Goal: Information Seeking & Learning: Learn about a topic

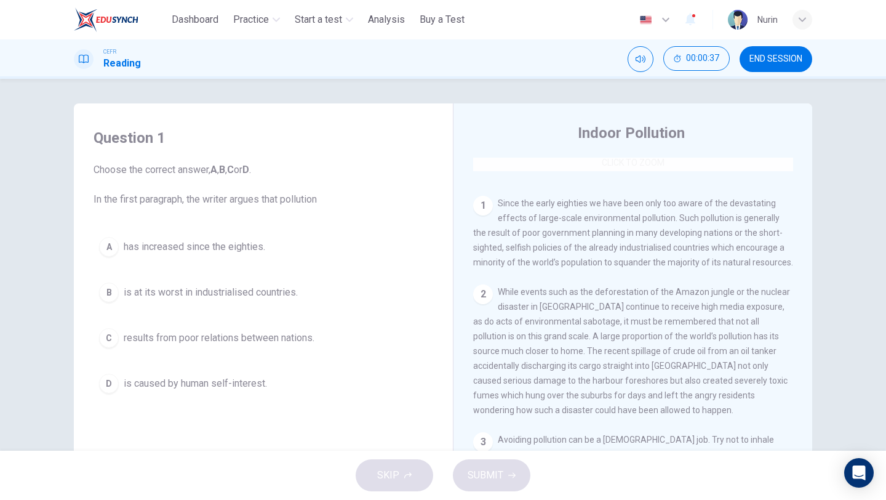
scroll to position [222, 0]
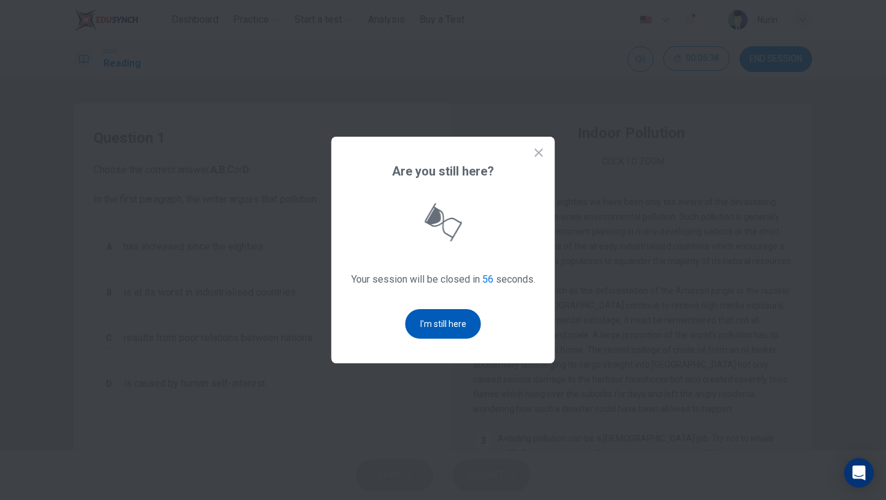
click at [445, 328] on button "I'm still here" at bounding box center [443, 324] width 76 height 30
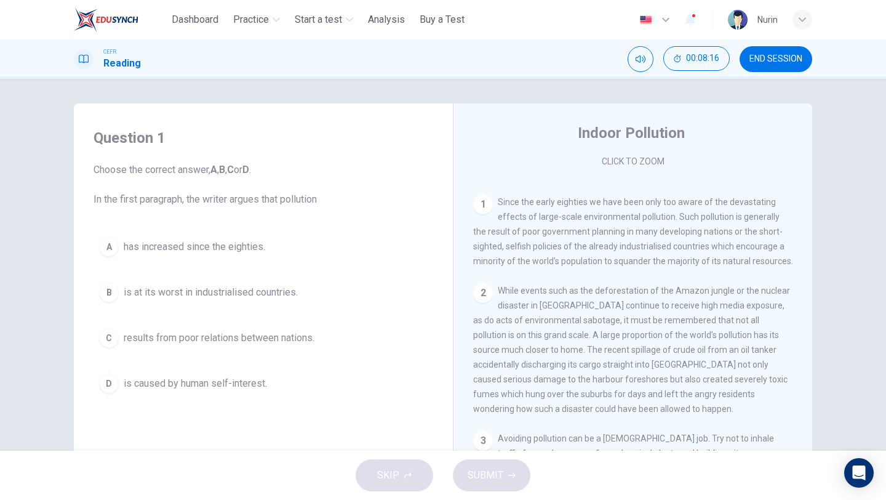
click at [229, 288] on span "is at its worst in industrialised countries." at bounding box center [211, 292] width 174 height 15
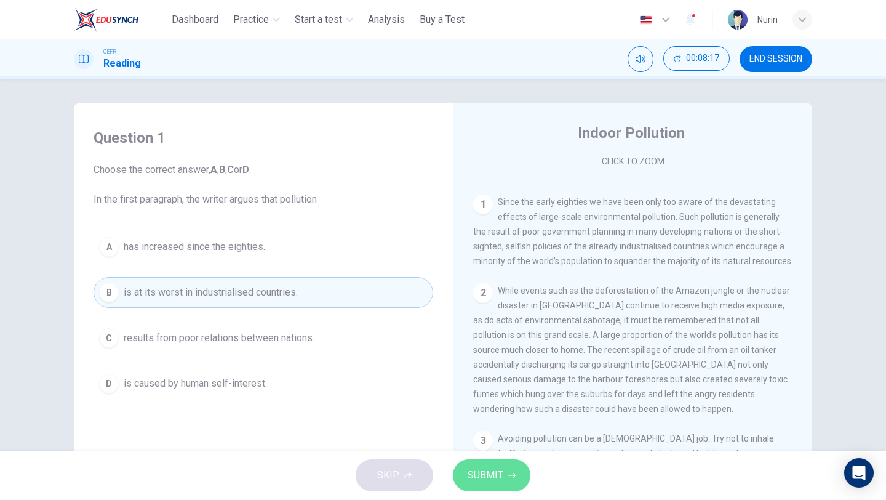
click at [487, 469] on span "SUBMIT" at bounding box center [486, 474] width 36 height 17
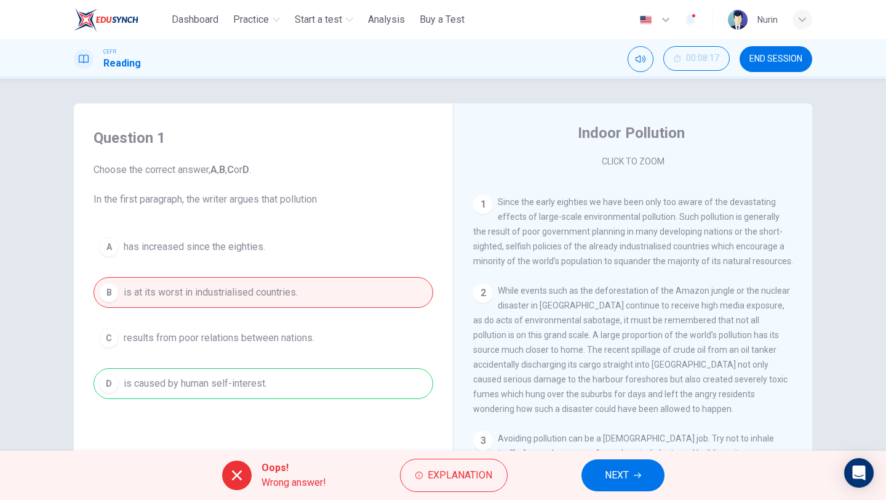
click at [638, 469] on button "NEXT" at bounding box center [622, 475] width 83 height 32
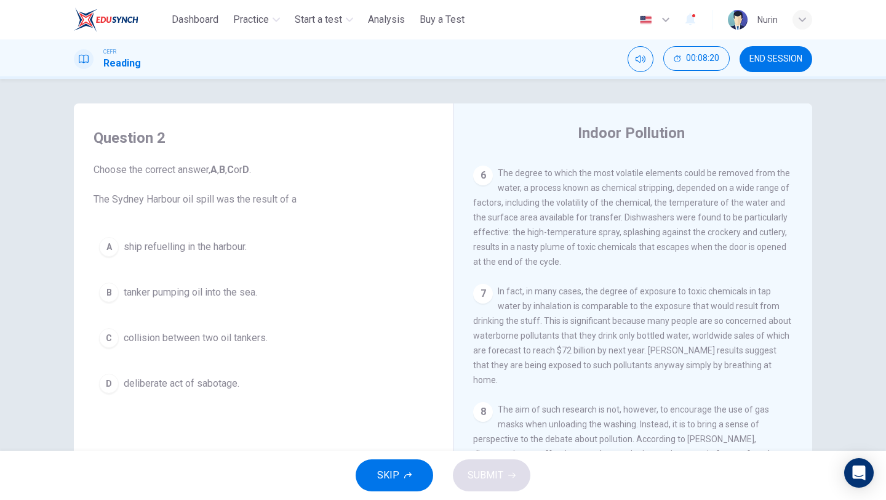
scroll to position [1023, 0]
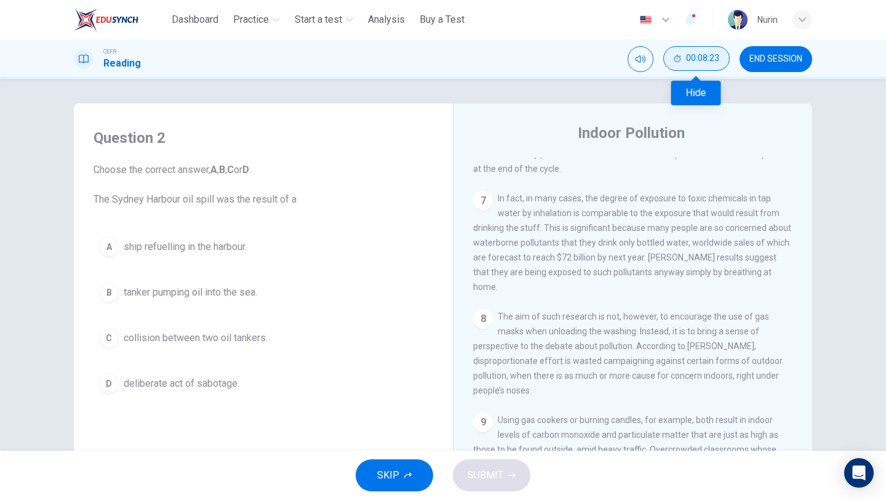
click at [693, 63] on span "00:08:23" at bounding box center [702, 59] width 33 height 10
click at [715, 60] on icon "Show" at bounding box center [717, 59] width 10 height 10
click at [754, 60] on span "END SESSION" at bounding box center [775, 59] width 53 height 10
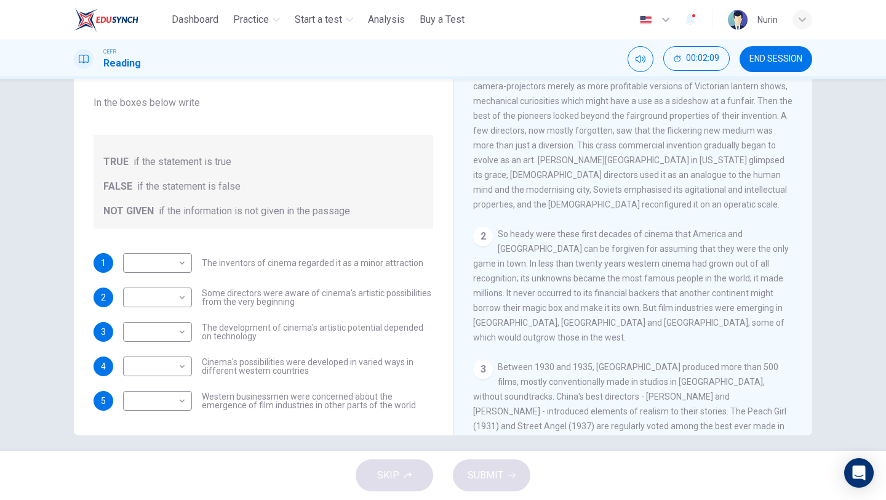
scroll to position [309, 0]
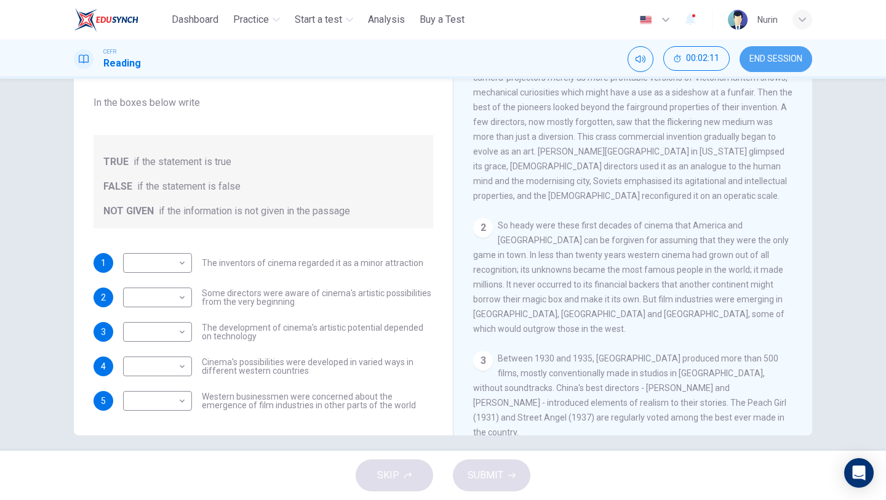
click at [780, 58] on span "END SESSION" at bounding box center [775, 59] width 53 height 10
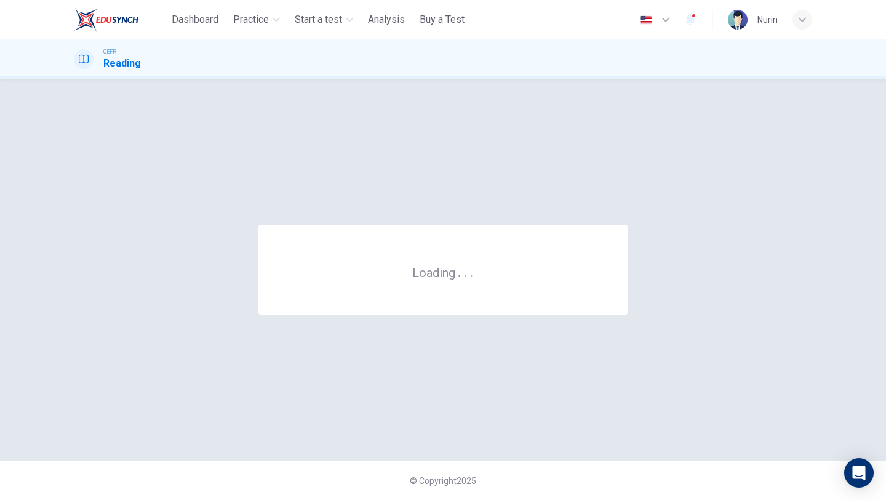
scroll to position [0, 0]
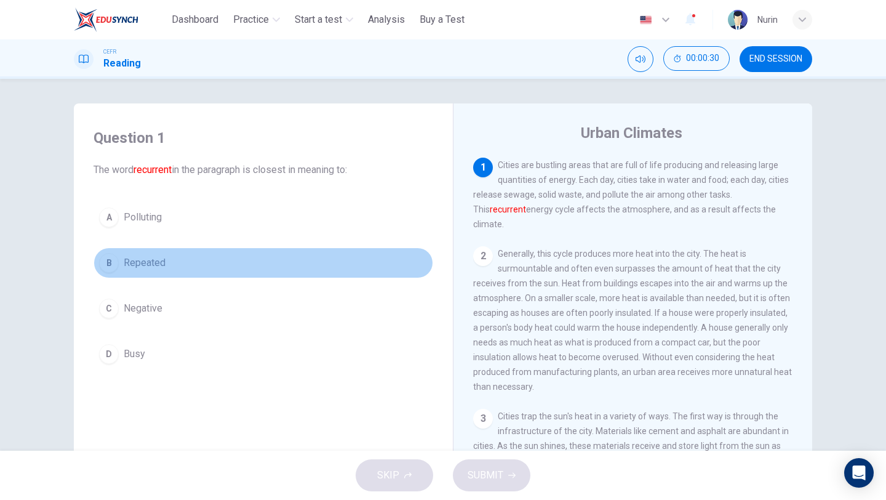
click at [146, 260] on span "Repeated" at bounding box center [145, 262] width 42 height 15
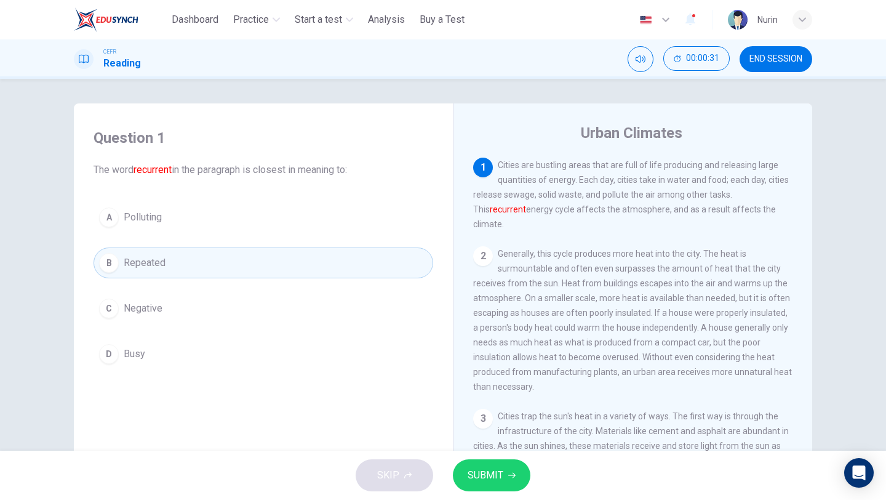
click at [503, 472] on button "SUBMIT" at bounding box center [492, 475] width 78 height 32
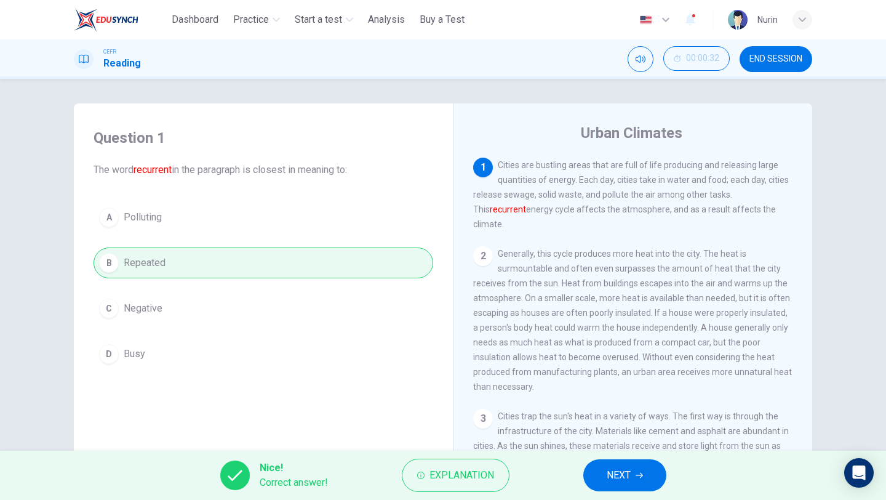
click at [623, 467] on span "NEXT" at bounding box center [619, 474] width 24 height 17
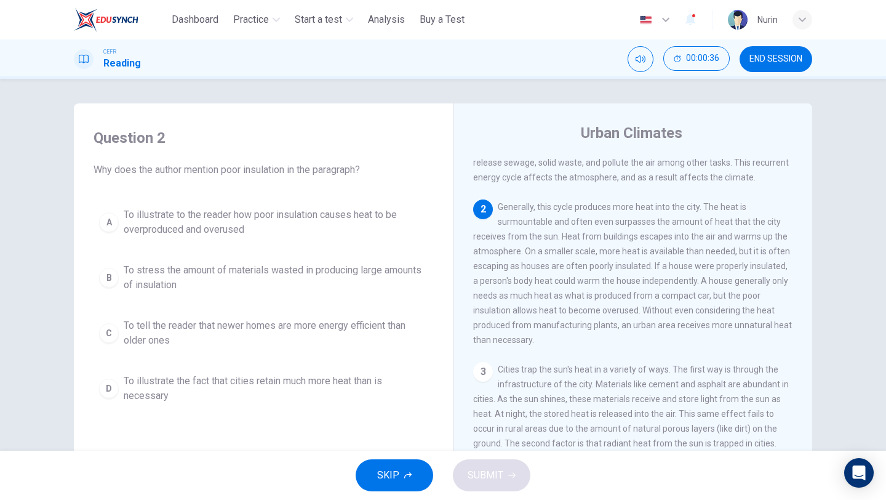
scroll to position [34, 0]
click at [220, 230] on span "To illustrate to the reader how poor insulation causes heat to be overproduced …" at bounding box center [276, 222] width 304 height 30
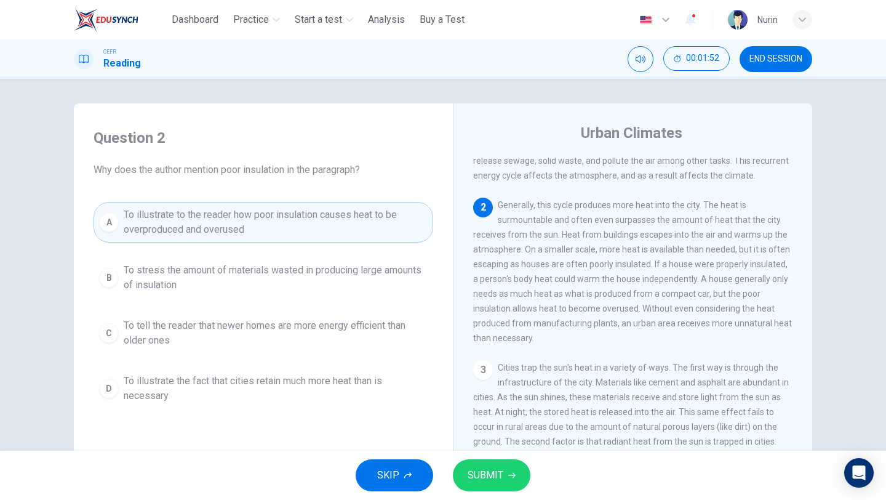
click at [480, 487] on button "SUBMIT" at bounding box center [492, 475] width 78 height 32
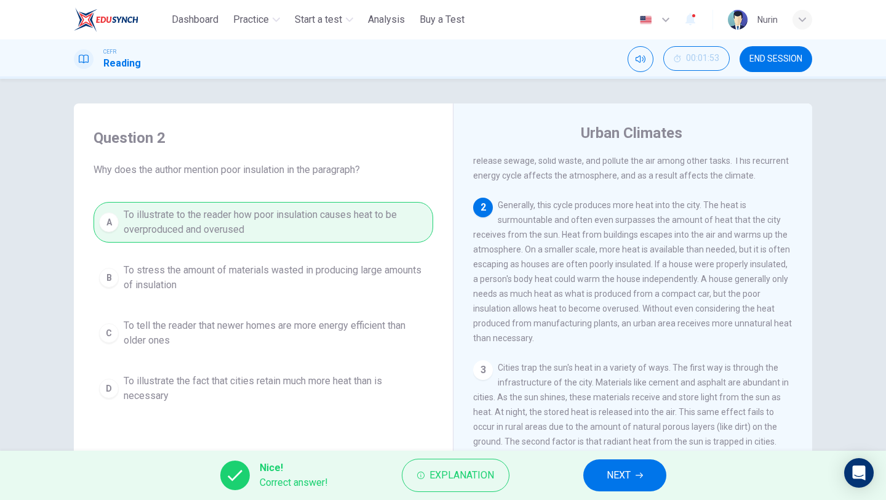
click at [620, 471] on span "NEXT" at bounding box center [619, 474] width 24 height 17
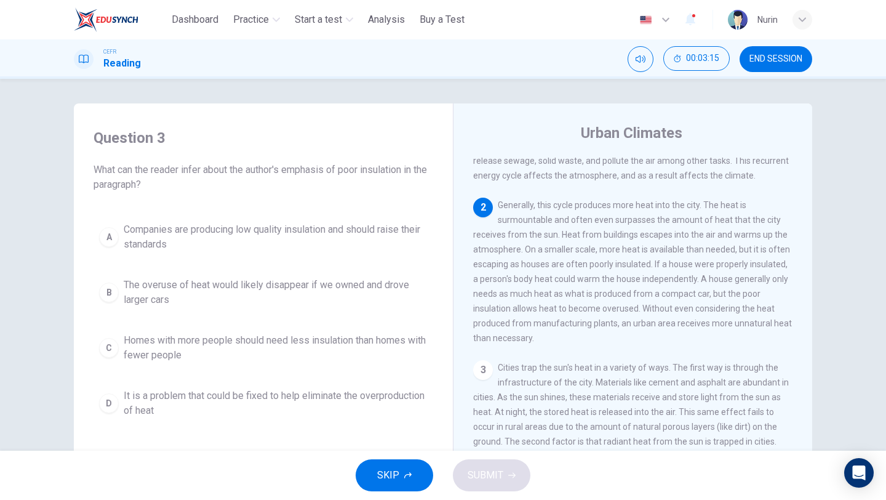
click at [205, 406] on span "It is a problem that could be fixed to help eliminate the overproduction of heat" at bounding box center [276, 403] width 304 height 30
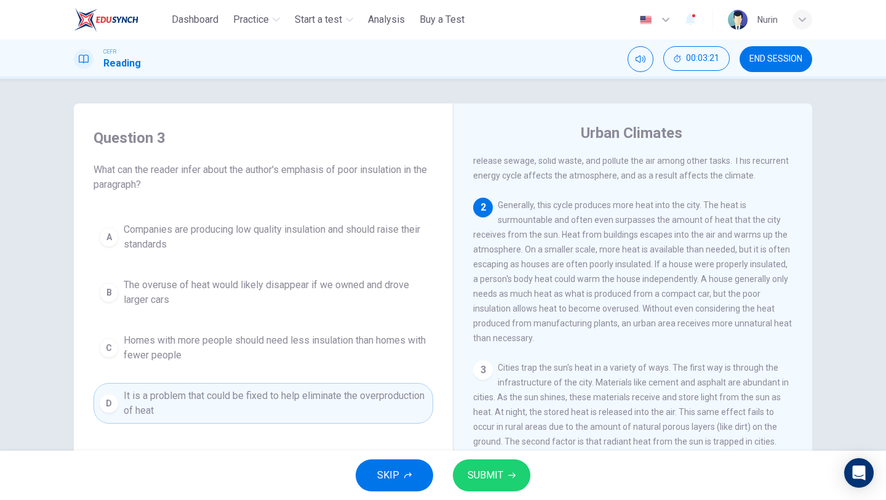
click at [498, 473] on span "SUBMIT" at bounding box center [486, 474] width 36 height 17
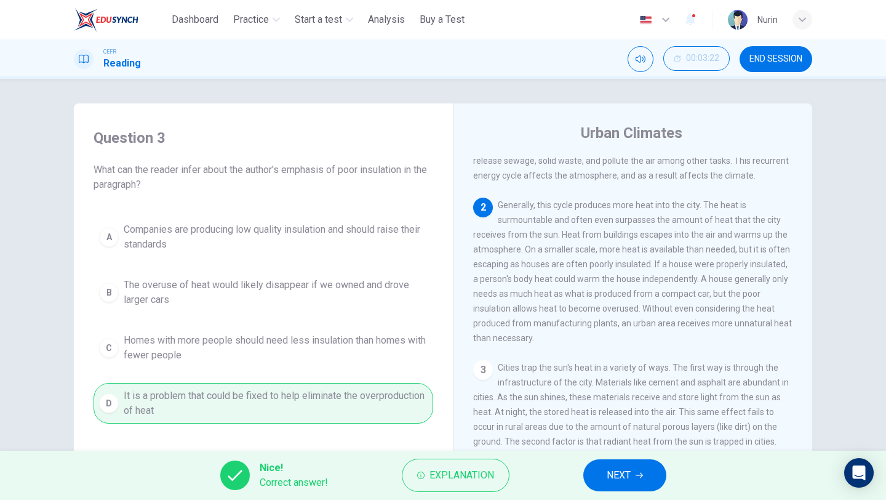
click at [646, 474] on button "NEXT" at bounding box center [624, 475] width 83 height 32
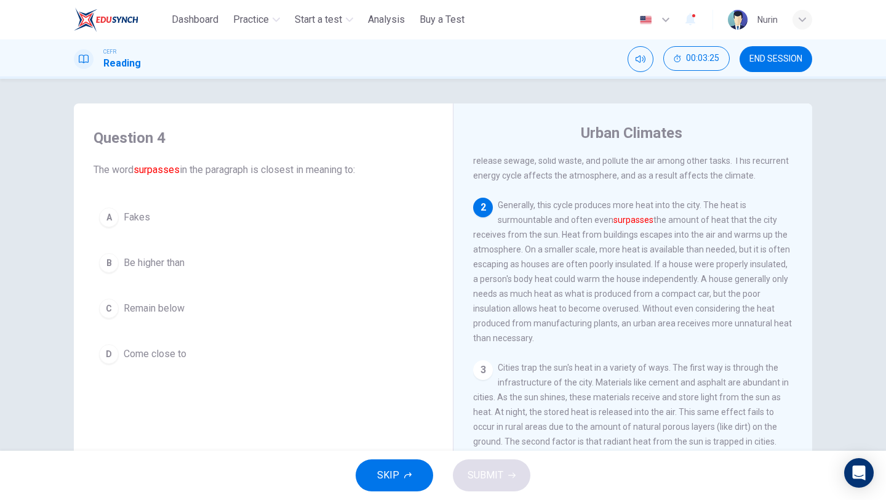
click at [153, 271] on button "B Be higher than" at bounding box center [264, 262] width 340 height 31
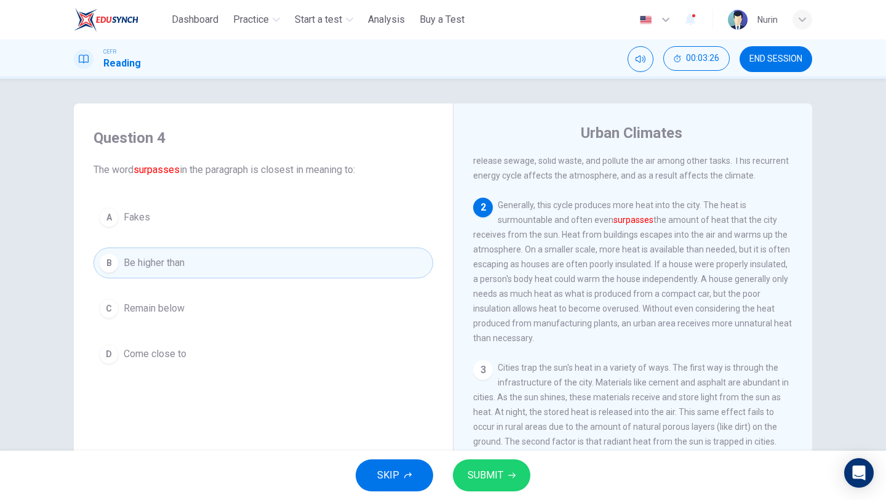
click at [490, 468] on span "SUBMIT" at bounding box center [486, 474] width 36 height 17
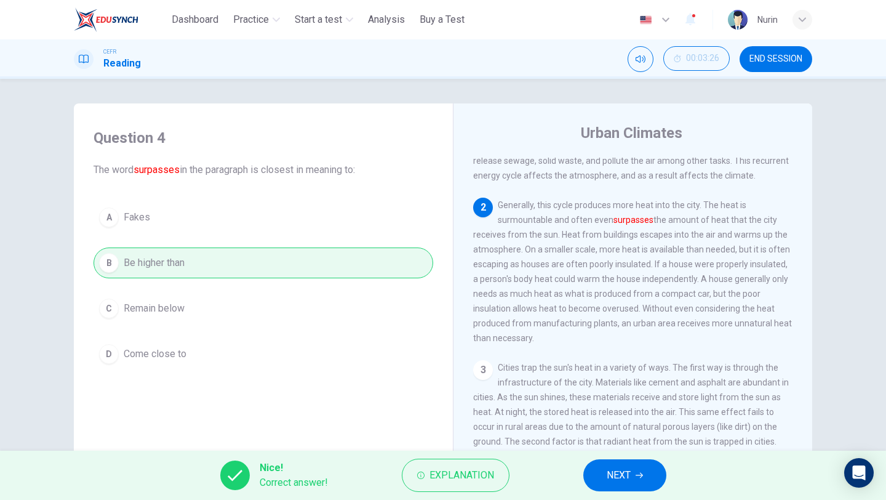
click at [613, 479] on span "NEXT" at bounding box center [619, 474] width 24 height 17
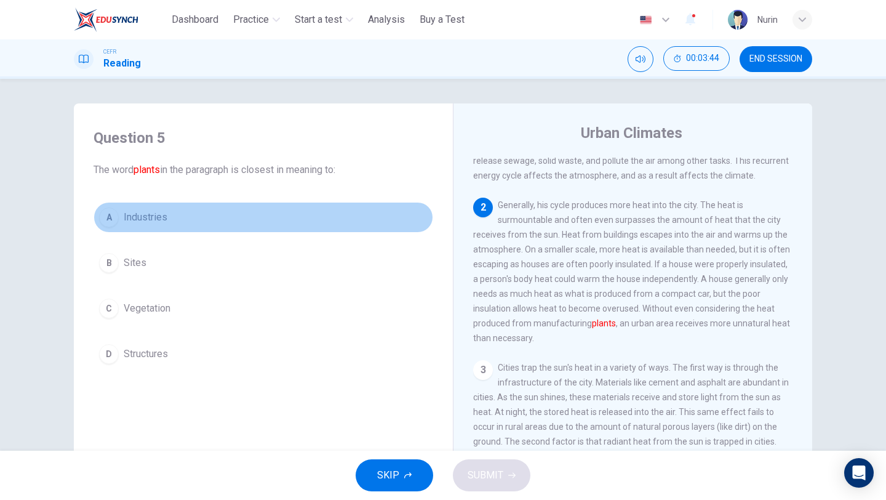
click at [113, 217] on div "A" at bounding box center [109, 217] width 20 height 20
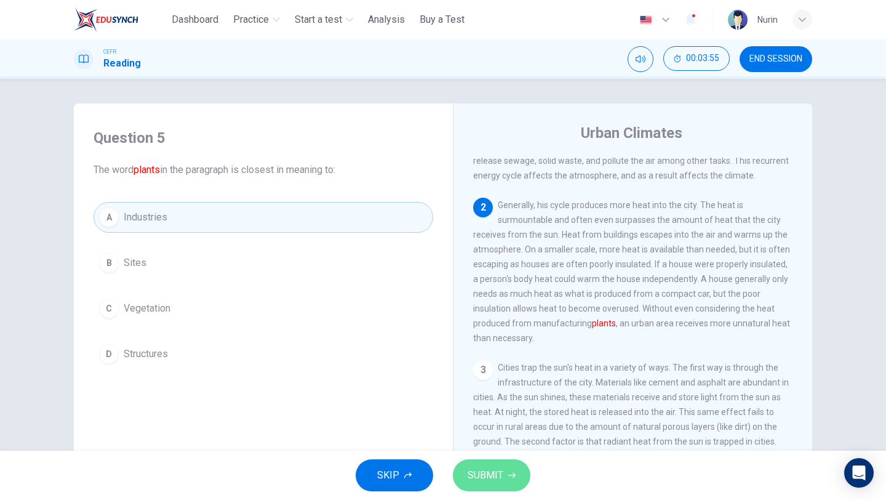
click at [490, 474] on span "SUBMIT" at bounding box center [486, 474] width 36 height 17
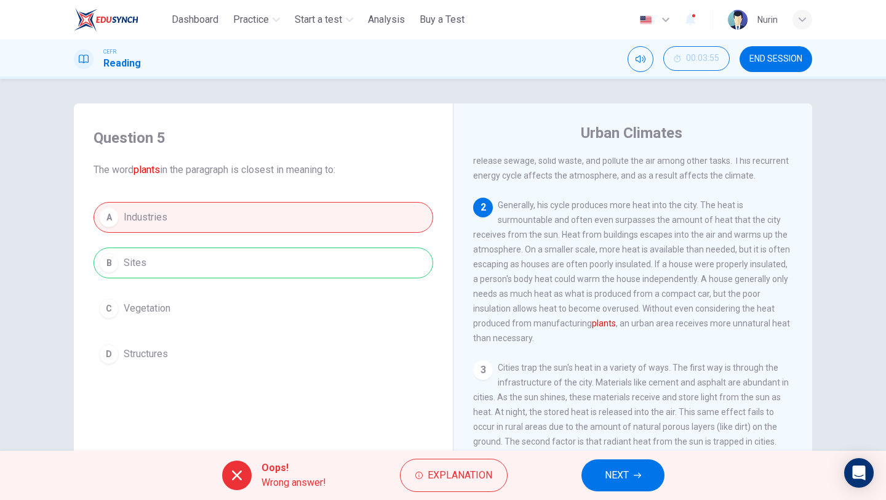
click at [624, 471] on span "NEXT" at bounding box center [617, 474] width 24 height 17
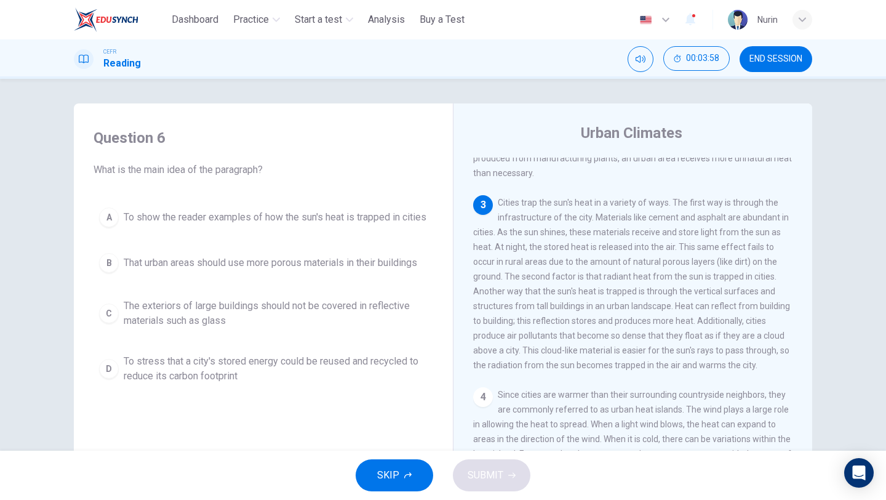
scroll to position [203, 0]
click at [327, 219] on span "To show the reader examples of how the sun's heat is trapped in cities" at bounding box center [275, 217] width 303 height 15
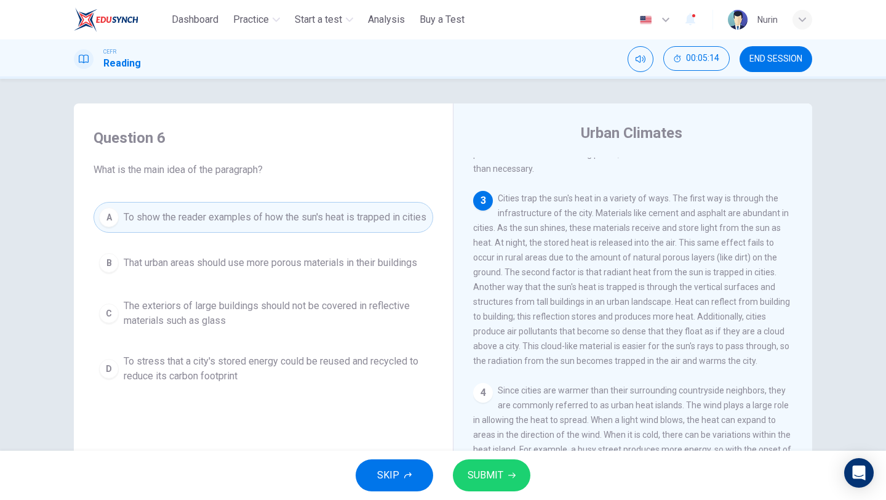
click at [499, 469] on span "SUBMIT" at bounding box center [486, 474] width 36 height 17
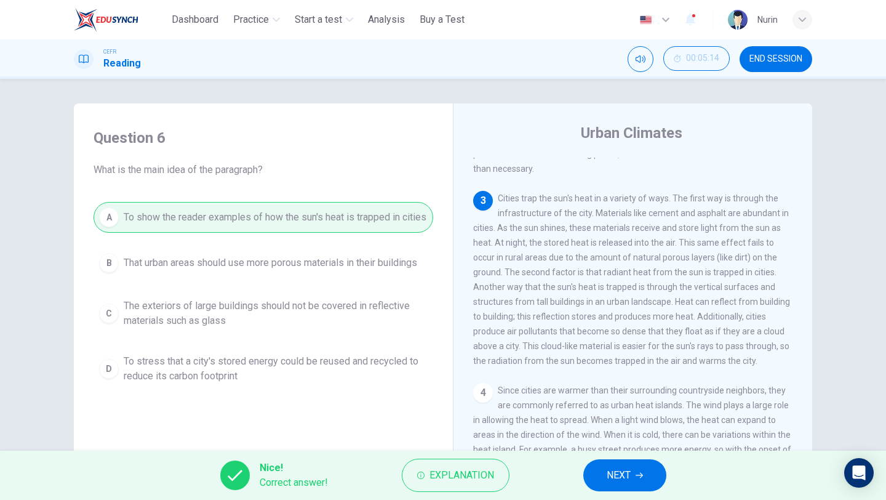
click at [599, 475] on button "NEXT" at bounding box center [624, 475] width 83 height 32
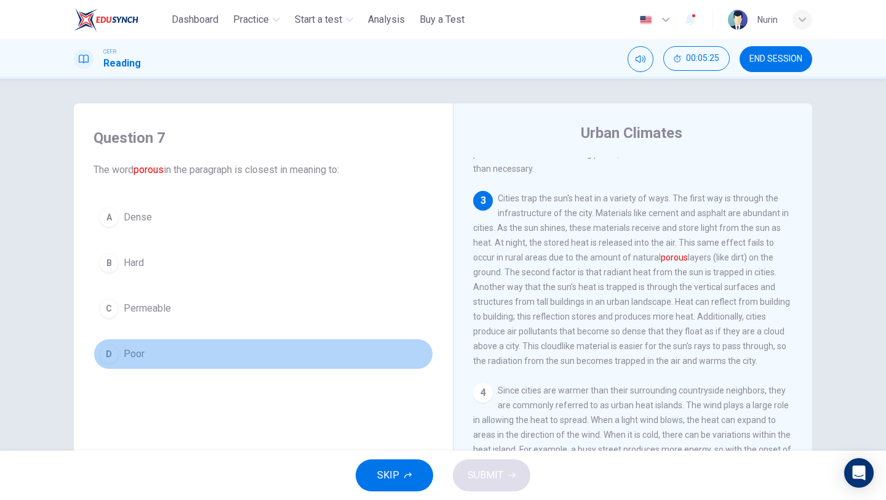
click at [129, 350] on span "Poor" at bounding box center [134, 353] width 21 height 15
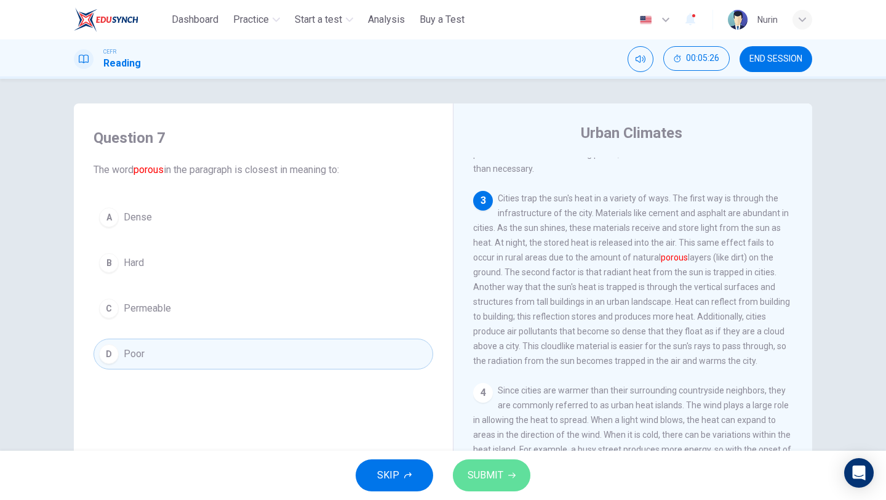
click at [506, 481] on button "SUBMIT" at bounding box center [492, 475] width 78 height 32
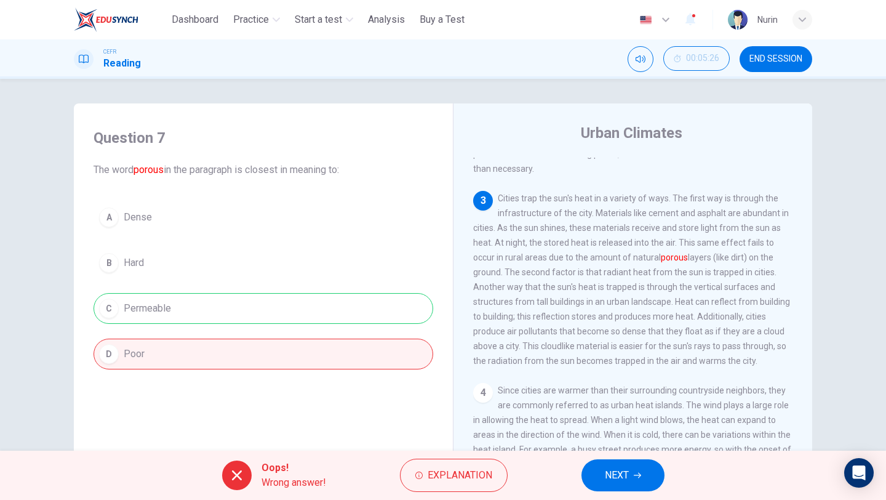
click at [629, 469] on span "NEXT" at bounding box center [617, 474] width 24 height 17
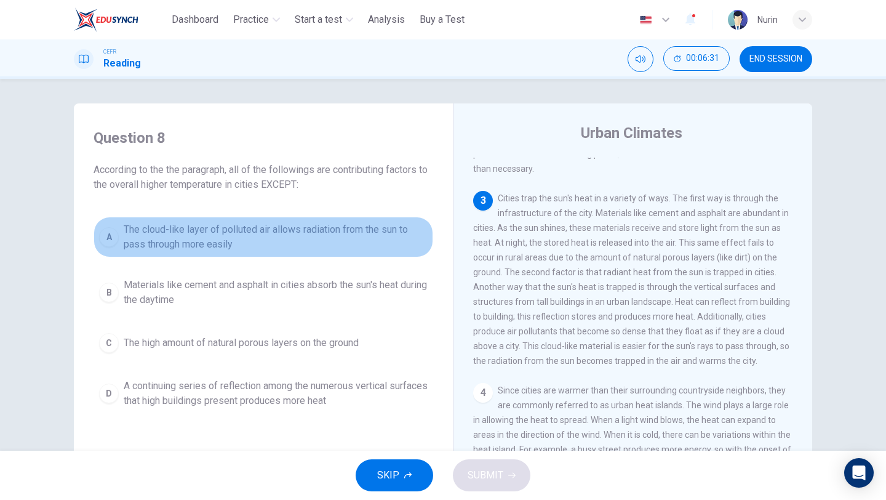
click at [222, 234] on span "The cloud-like layer of polluted air allows radiation from the sun to pass thro…" at bounding box center [276, 237] width 304 height 30
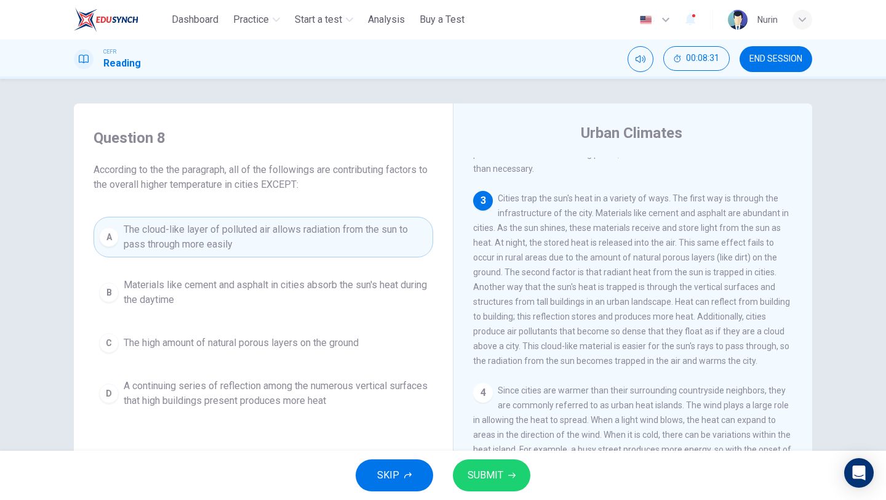
click at [496, 471] on span "SUBMIT" at bounding box center [486, 474] width 36 height 17
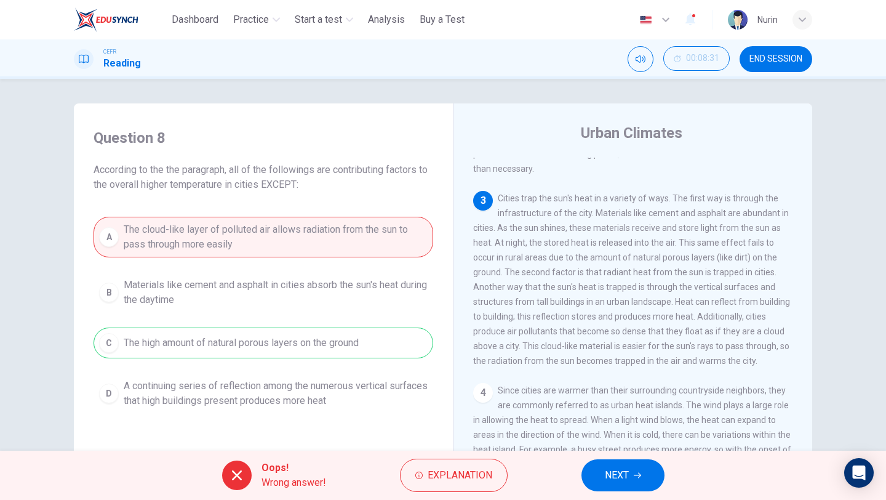
click at [610, 474] on span "NEXT" at bounding box center [617, 474] width 24 height 17
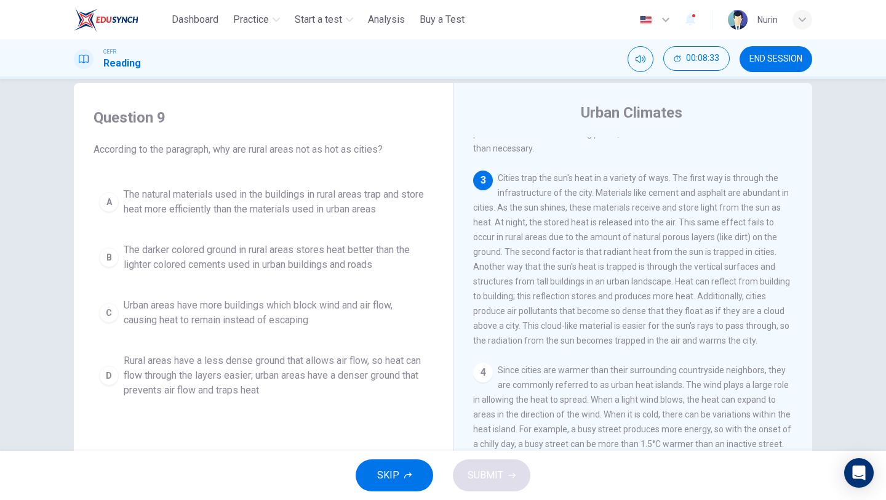
scroll to position [23, 0]
click at [352, 252] on span "The darker colored ground in rural areas stores heat better than the lighter co…" at bounding box center [276, 255] width 304 height 30
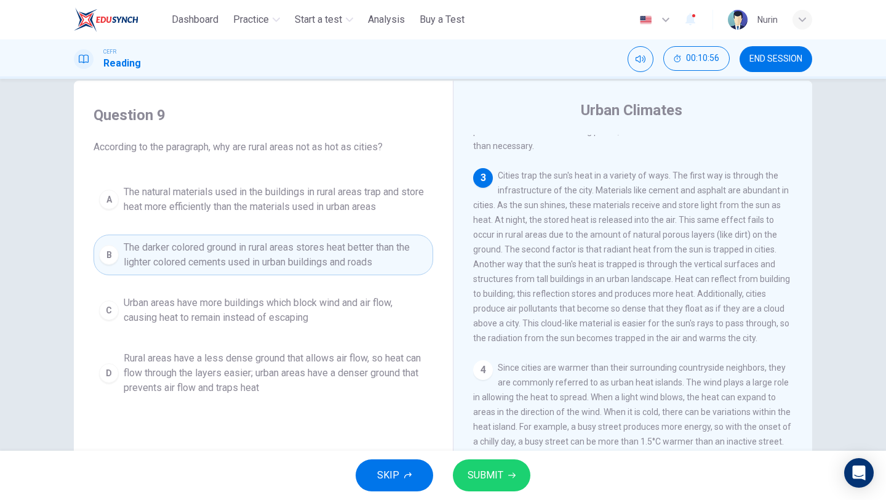
click at [480, 468] on span "SUBMIT" at bounding box center [486, 474] width 36 height 17
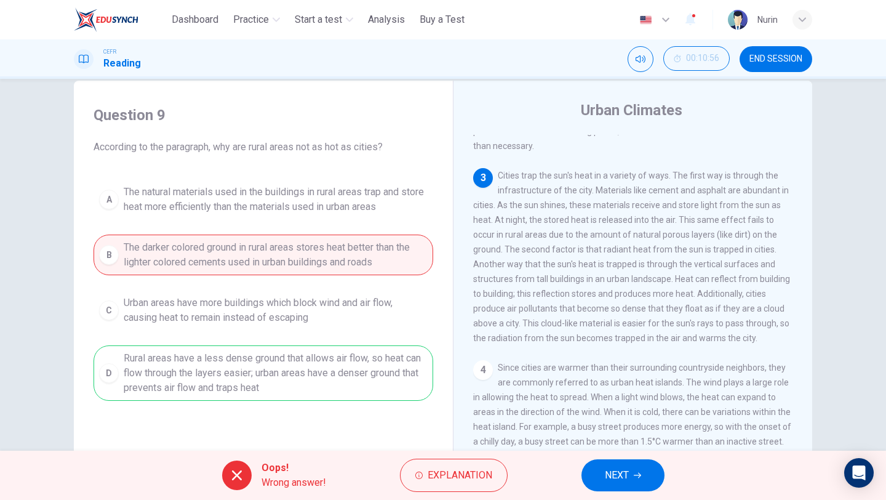
click at [615, 463] on button "NEXT" at bounding box center [622, 475] width 83 height 32
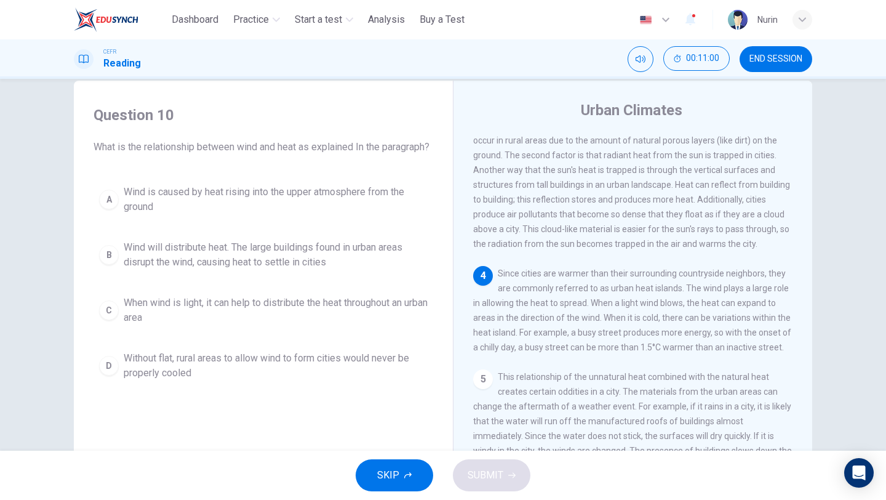
scroll to position [300, 0]
click at [243, 264] on span "Wind will distribute heat. The large buildings found in urban areas disrupt the…" at bounding box center [276, 255] width 304 height 30
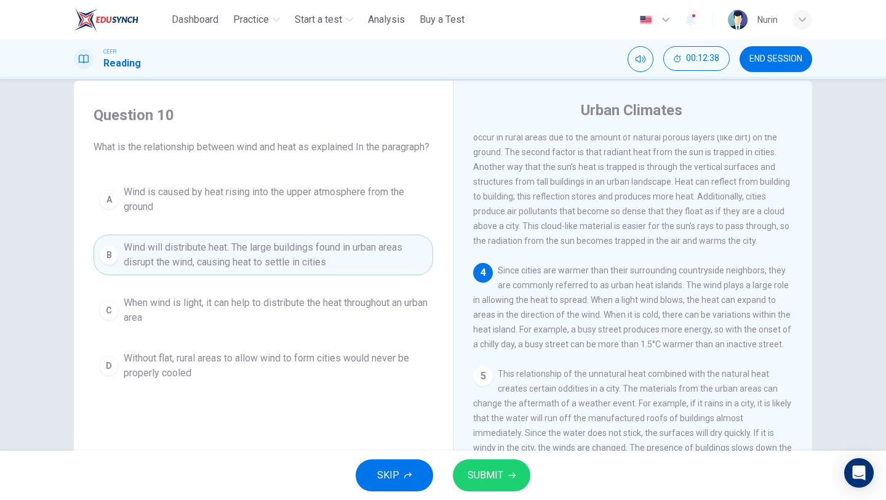
click at [489, 477] on span "SUBMIT" at bounding box center [486, 474] width 36 height 17
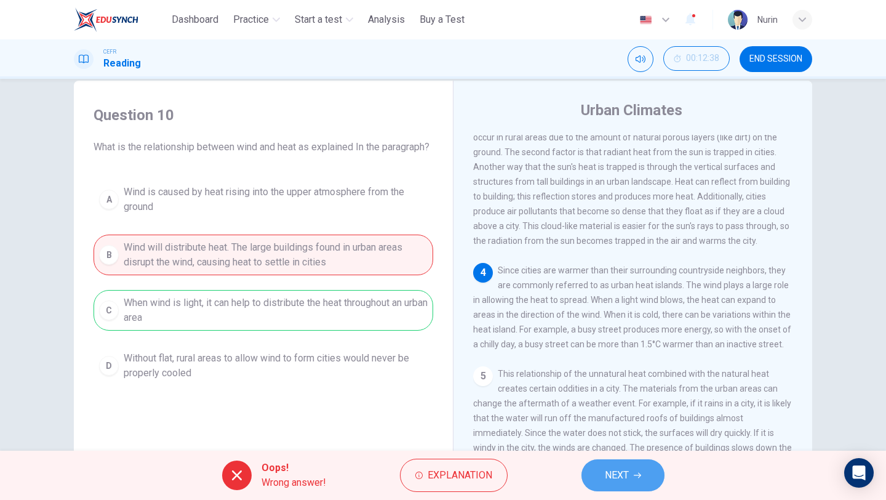
click at [620, 476] on span "NEXT" at bounding box center [617, 474] width 24 height 17
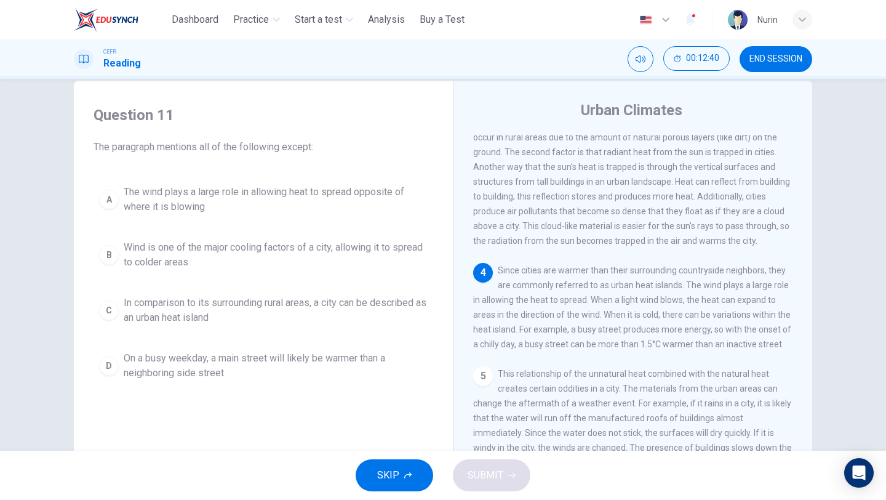
scroll to position [316, 0]
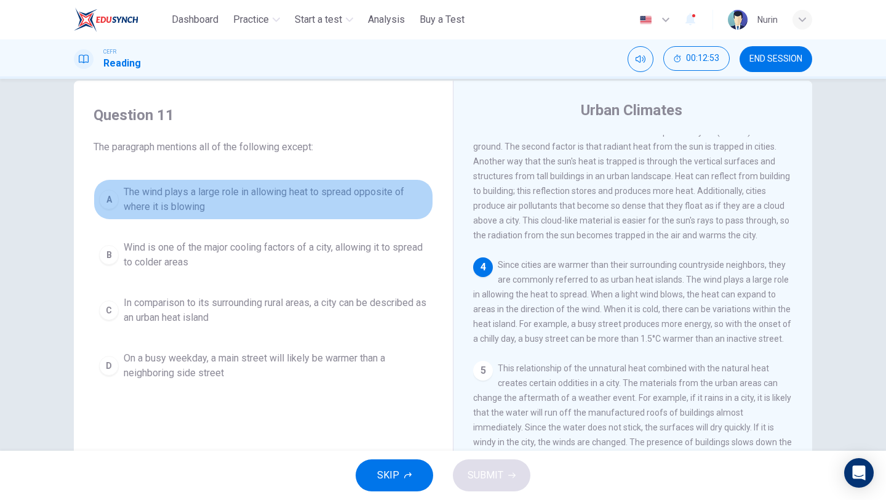
click at [264, 198] on span "The wind plays a large role in allowing heat to spread opposite of where it is …" at bounding box center [276, 200] width 304 height 30
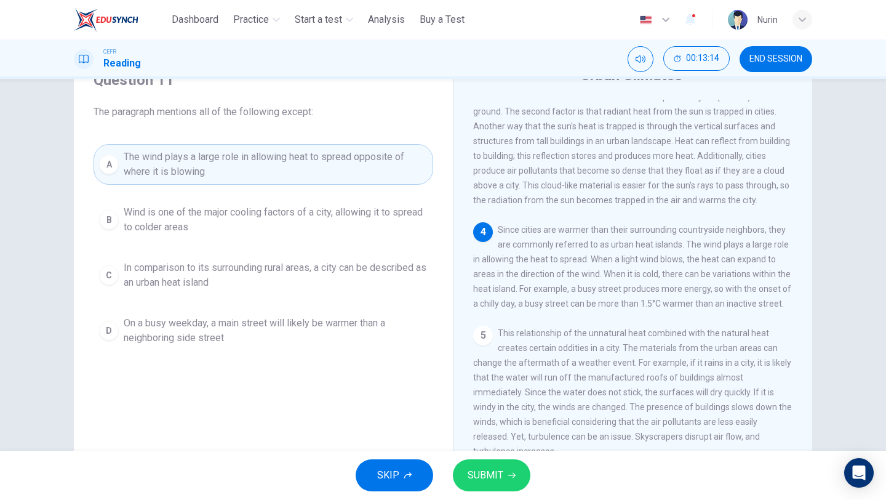
scroll to position [55, 0]
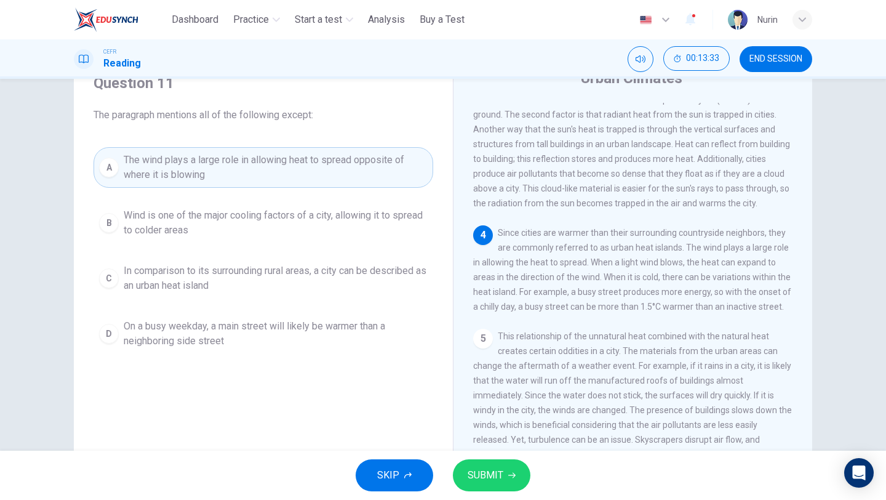
click at [506, 466] on button "SUBMIT" at bounding box center [492, 475] width 78 height 32
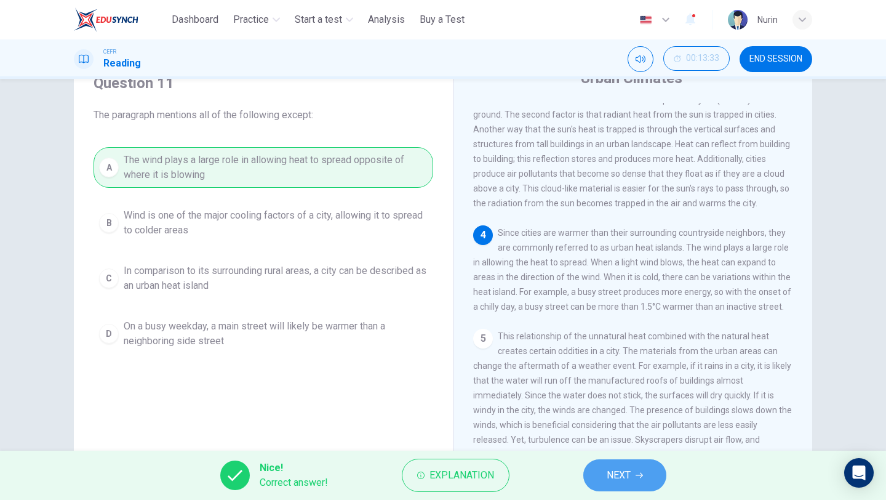
click at [619, 469] on span "NEXT" at bounding box center [619, 474] width 24 height 17
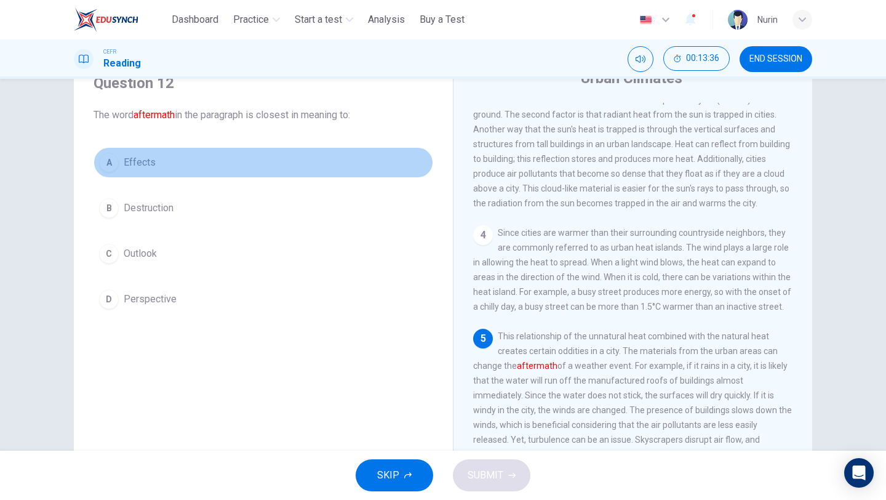
click at [119, 157] on button "A Effects" at bounding box center [264, 162] width 340 height 31
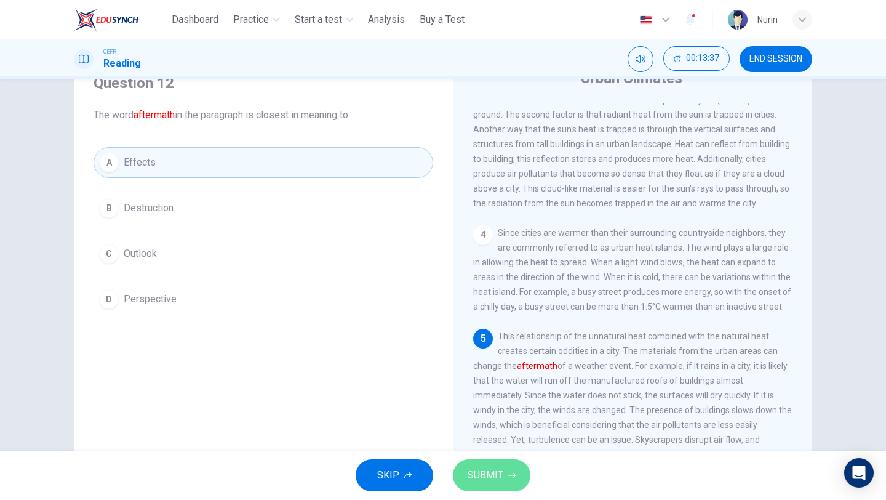
click at [508, 477] on icon "button" at bounding box center [511, 474] width 7 height 7
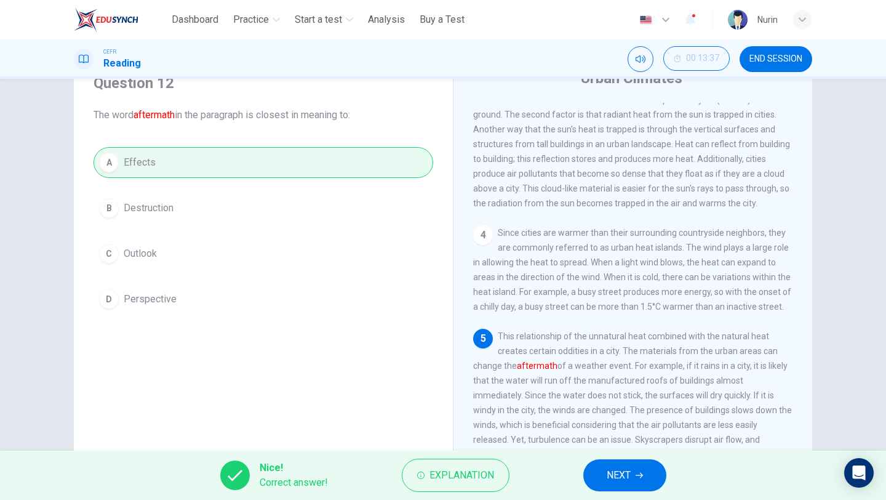
click at [648, 485] on button "NEXT" at bounding box center [624, 475] width 83 height 32
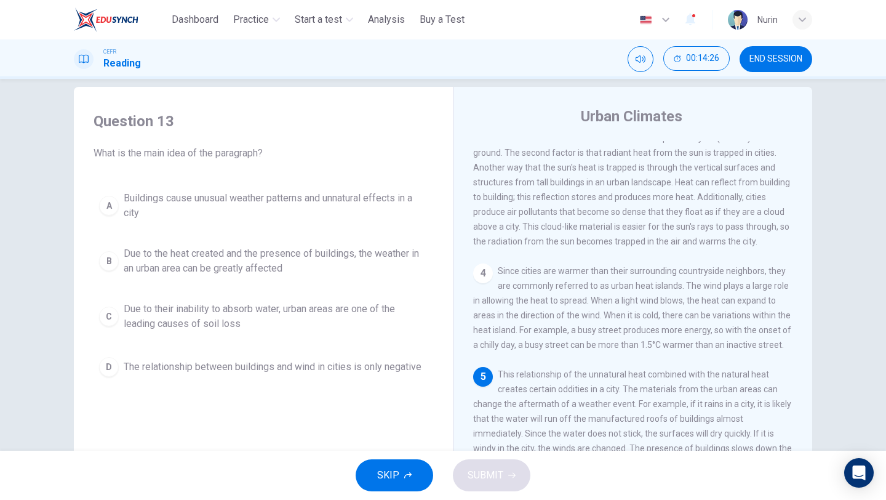
scroll to position [15, 0]
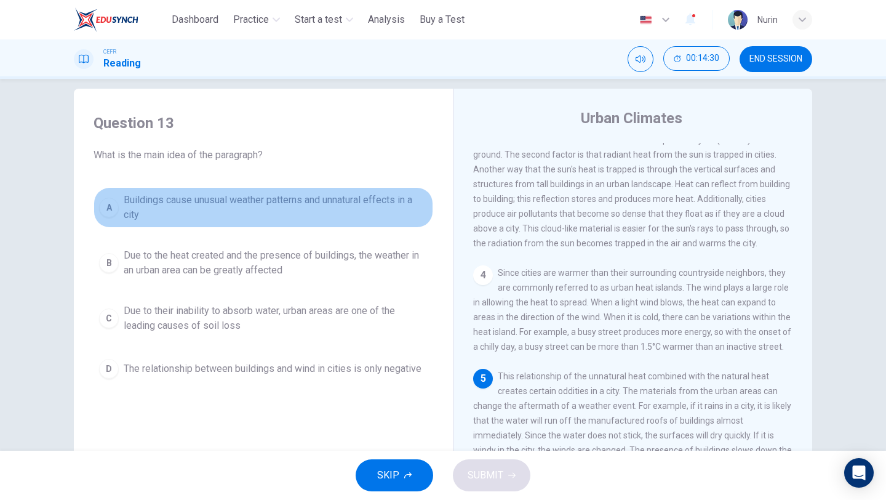
click at [280, 202] on span "Buildings cause unusual weather patterns and unnatural effects in a city" at bounding box center [276, 208] width 304 height 30
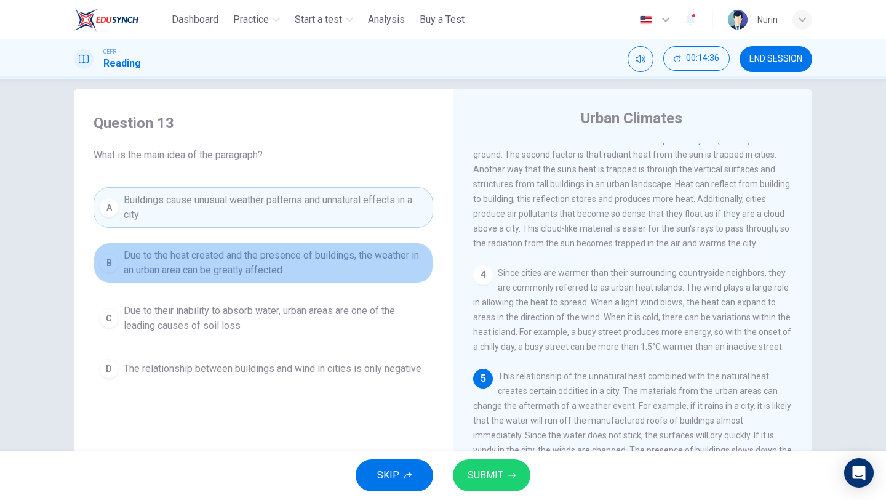
click at [255, 261] on span "Due to the heat created and the presence of buildings, the weather in an urban …" at bounding box center [276, 263] width 304 height 30
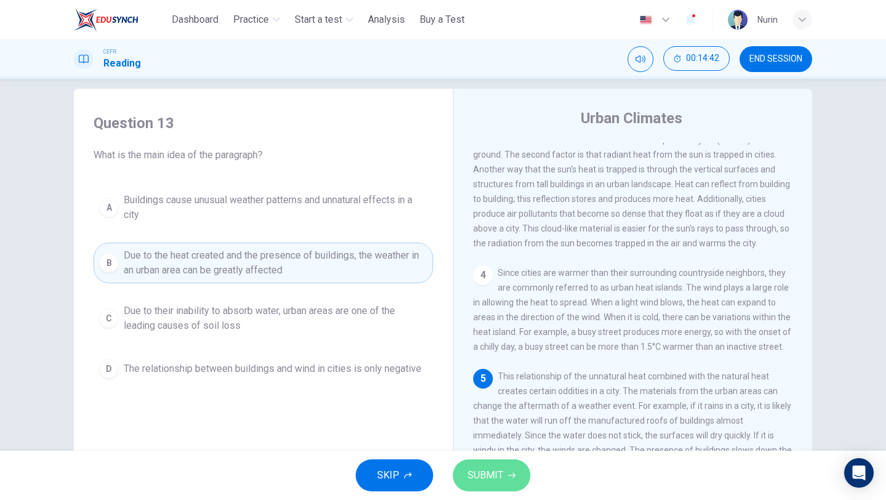
click at [490, 472] on span "SUBMIT" at bounding box center [486, 474] width 36 height 17
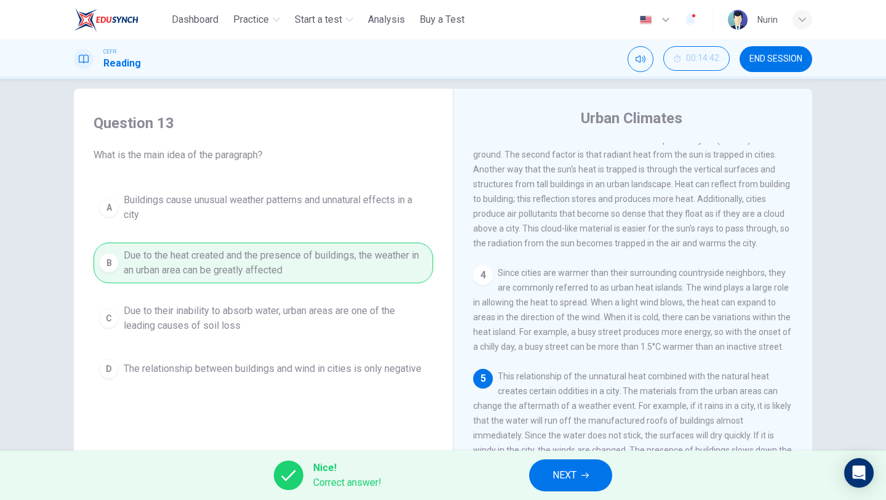
click at [583, 476] on icon "button" at bounding box center [584, 474] width 7 height 7
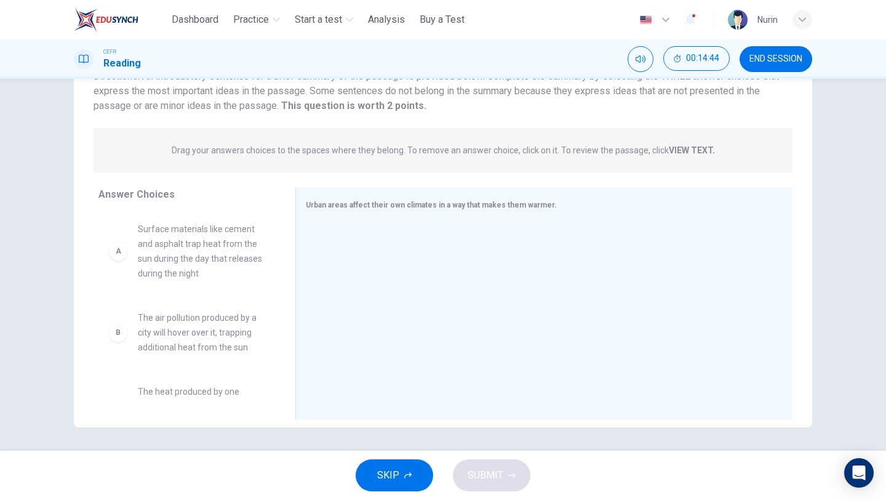
scroll to position [105, 0]
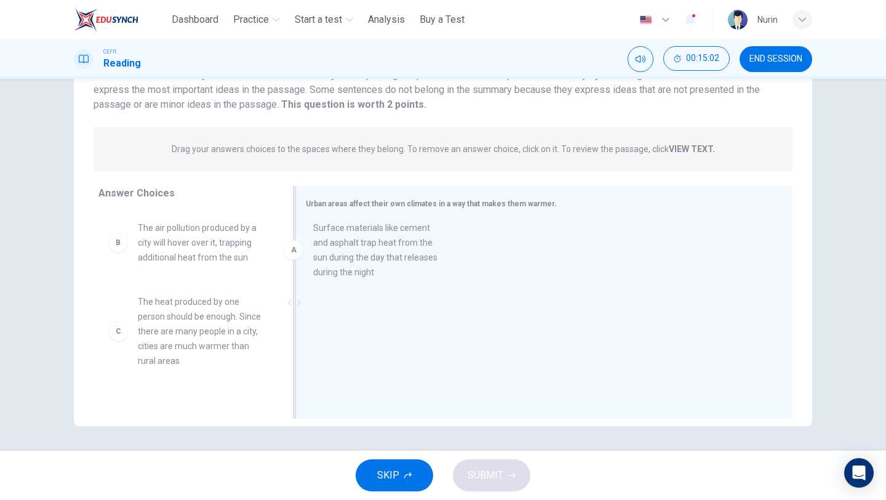
drag, startPoint x: 202, startPoint y: 253, endPoint x: 407, endPoint y: 250, distance: 204.9
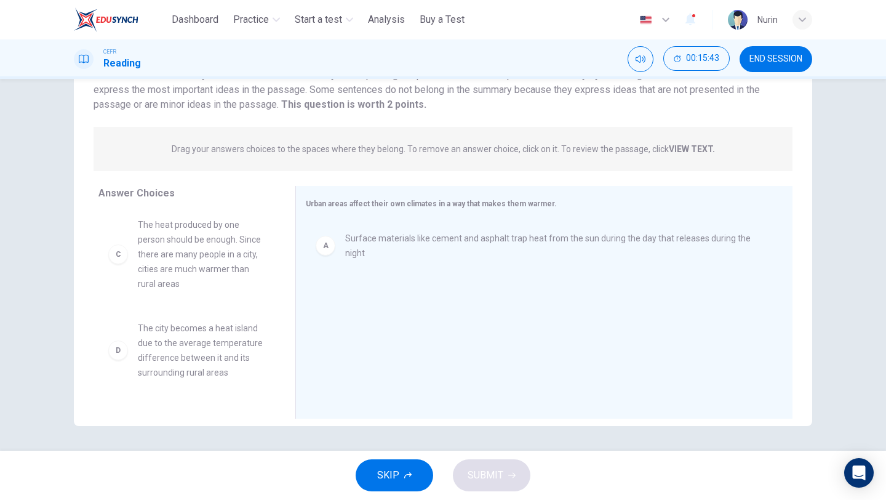
scroll to position [78, 0]
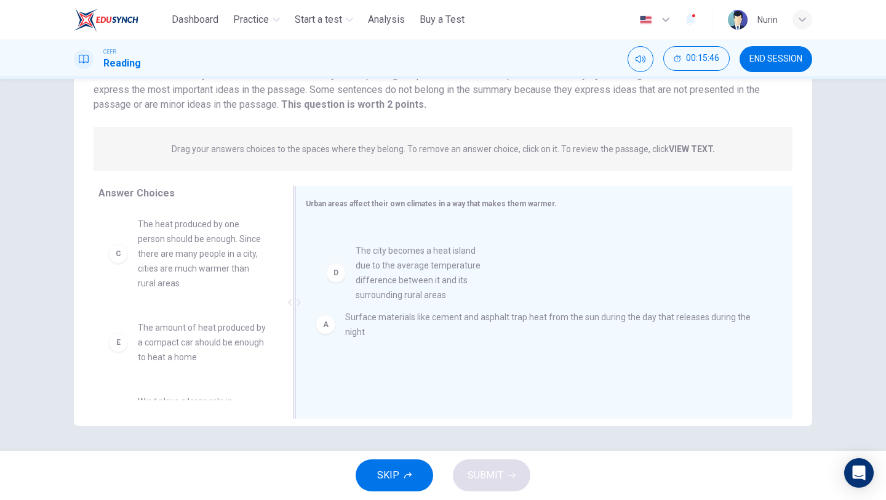
drag, startPoint x: 199, startPoint y: 351, endPoint x: 420, endPoint y: 274, distance: 233.8
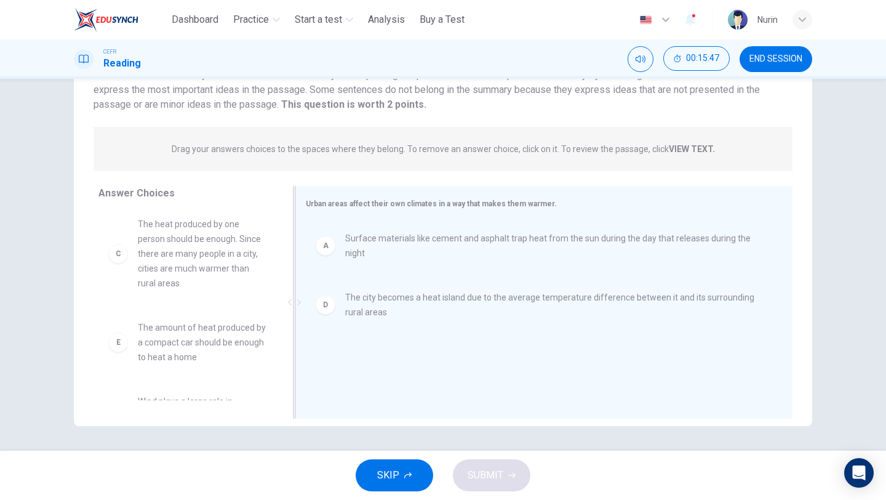
click at [407, 254] on div "A Surface materials like cement and asphalt trap heat from the sun during the d…" at bounding box center [539, 245] width 467 height 49
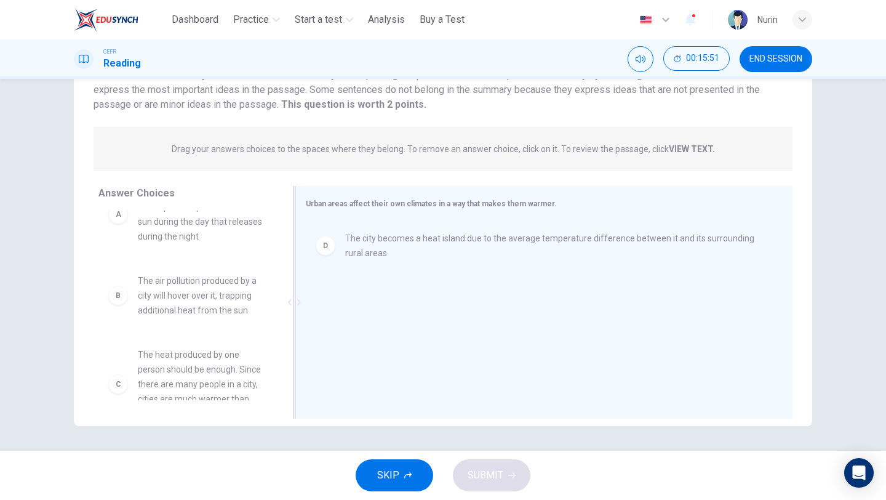
scroll to position [0, 0]
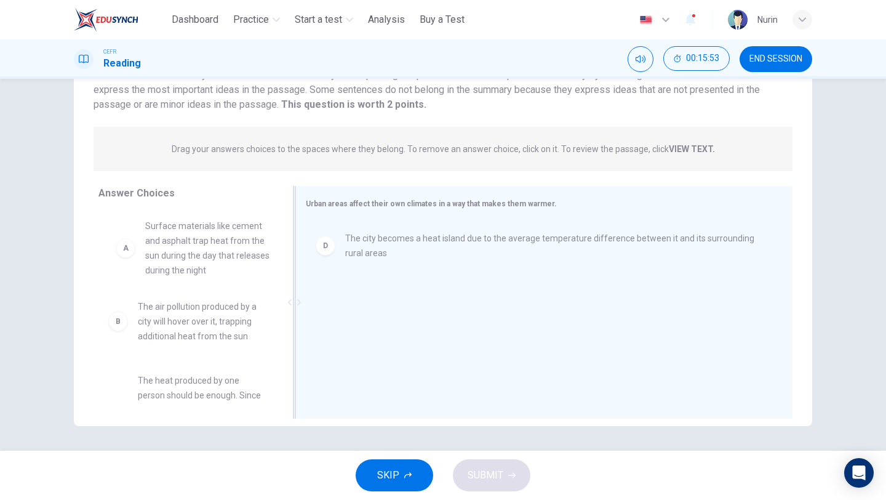
drag, startPoint x: 206, startPoint y: 260, endPoint x: 213, endPoint y: 258, distance: 7.0
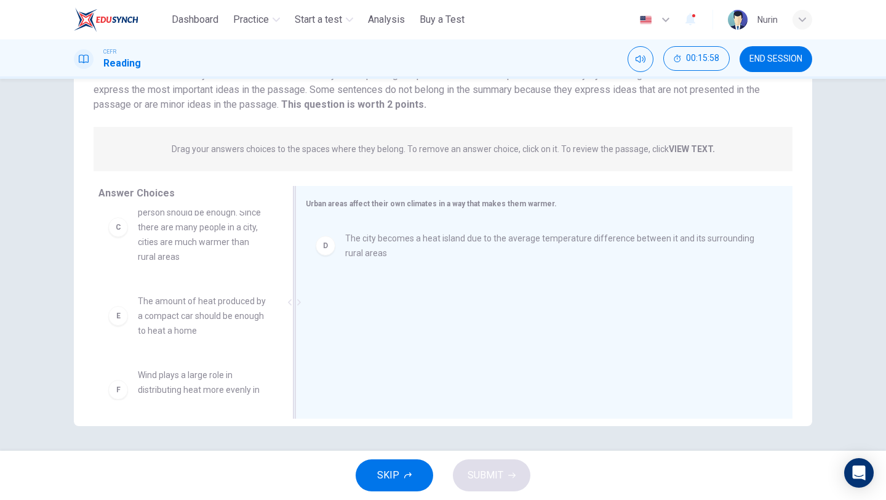
scroll to position [214, 0]
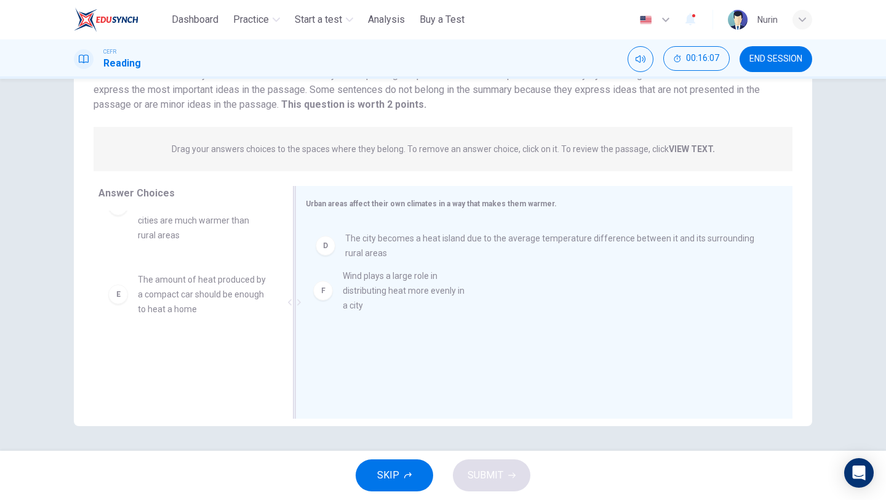
drag, startPoint x: 201, startPoint y: 372, endPoint x: 405, endPoint y: 293, distance: 219.1
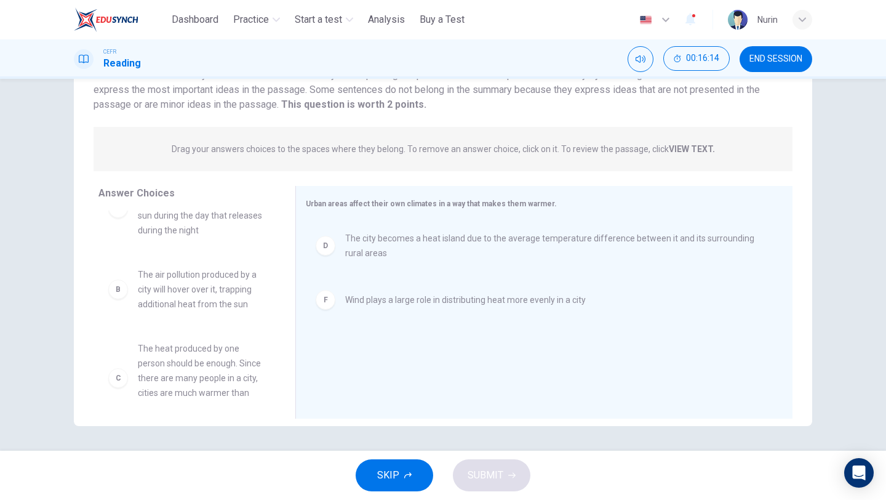
scroll to position [44, 0]
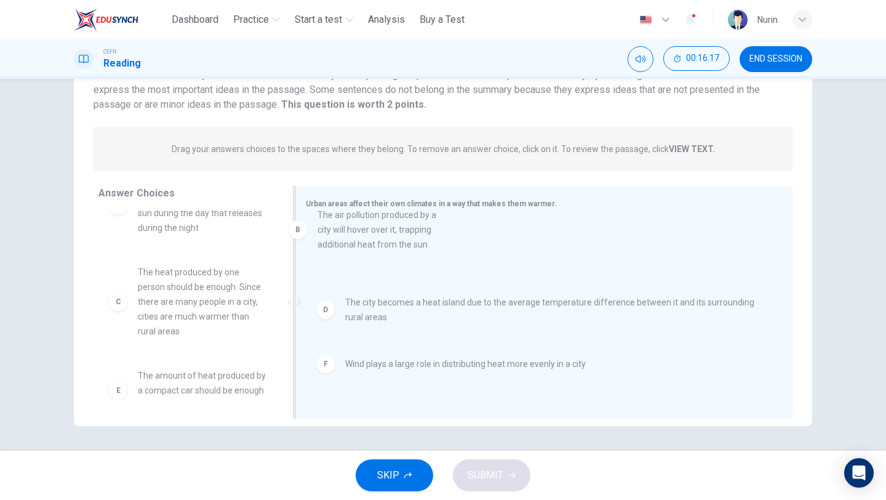
drag, startPoint x: 213, startPoint y: 287, endPoint x: 405, endPoint y: 235, distance: 198.9
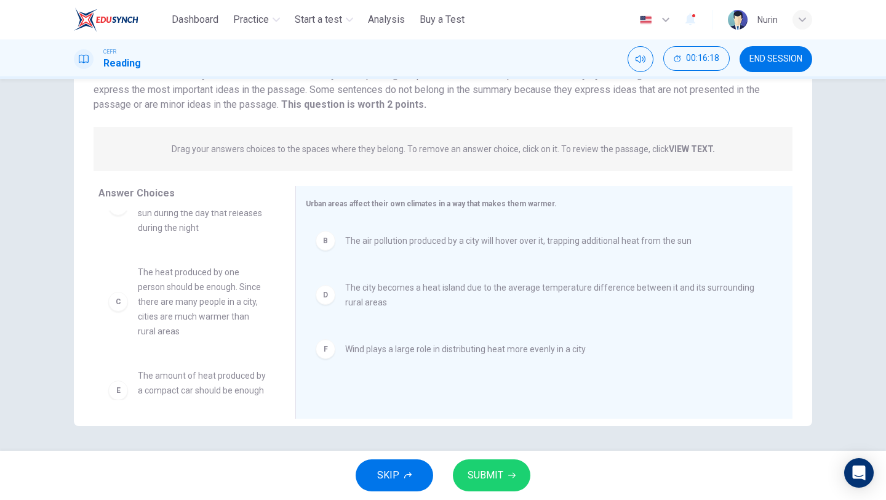
click at [477, 480] on span "SUBMIT" at bounding box center [486, 474] width 36 height 17
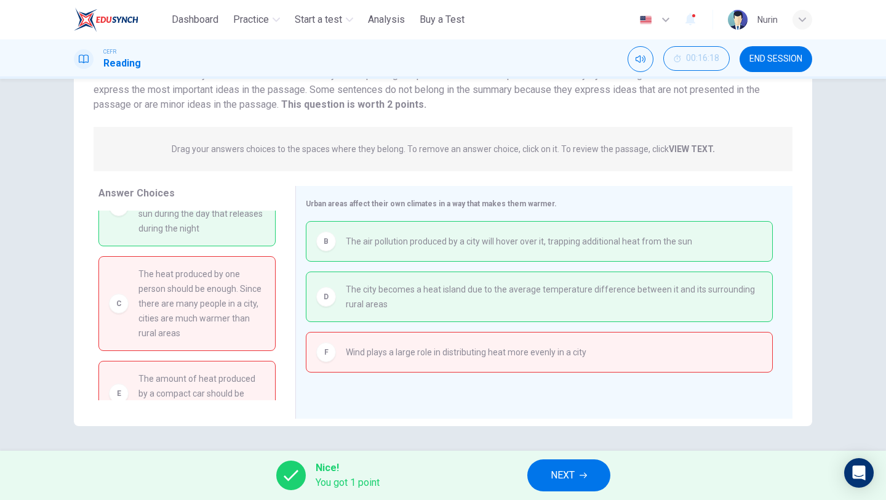
click at [563, 480] on span "NEXT" at bounding box center [563, 474] width 24 height 17
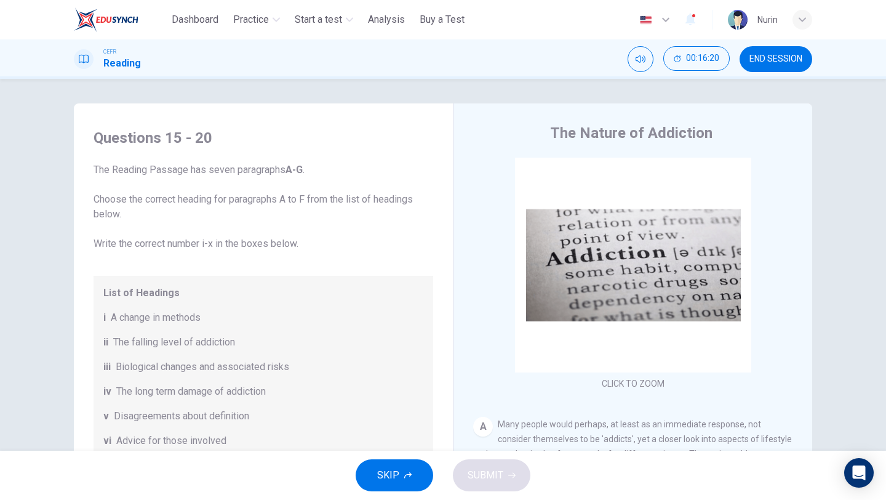
click at [762, 55] on span "END SESSION" at bounding box center [775, 59] width 53 height 10
